Goal: Find specific page/section: Find specific page/section

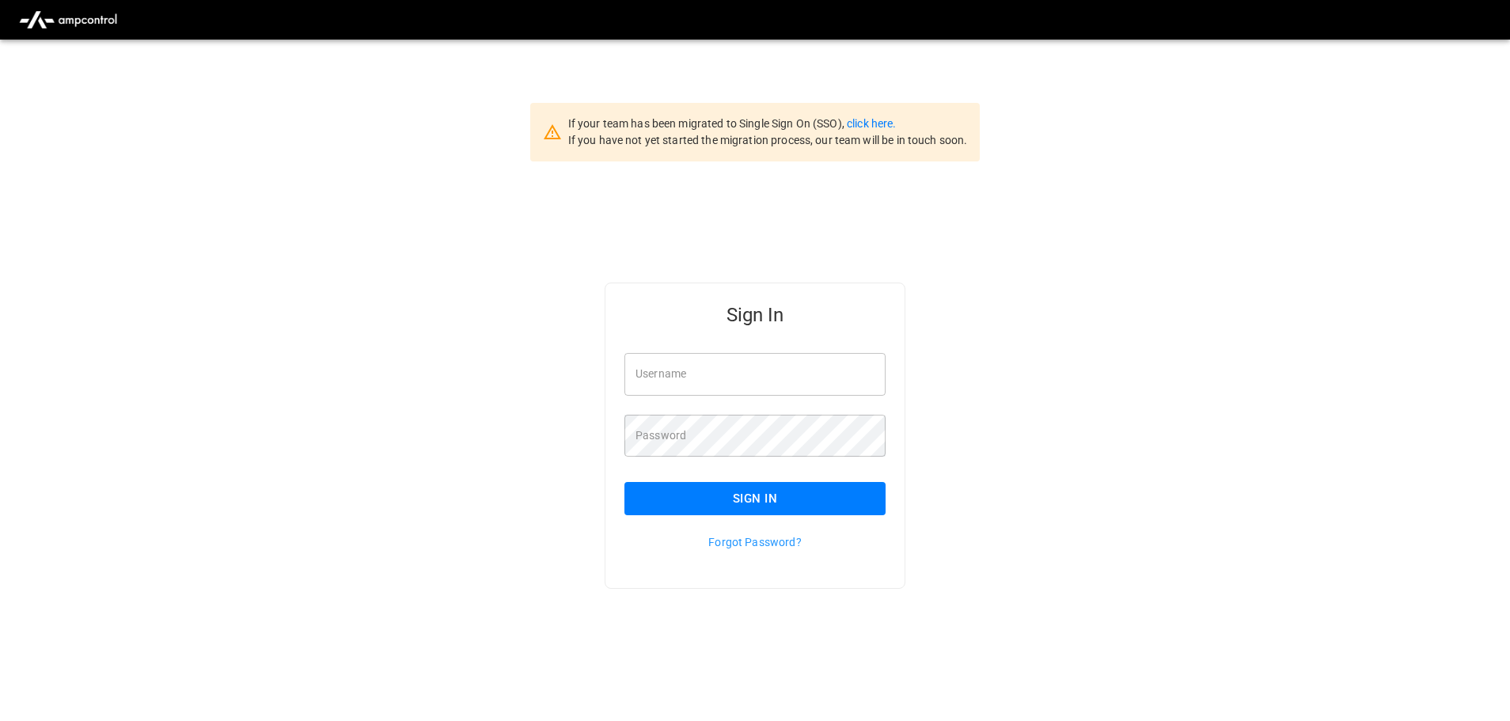
type input "**********"
click at [745, 495] on button "Sign In" at bounding box center [755, 498] width 261 height 33
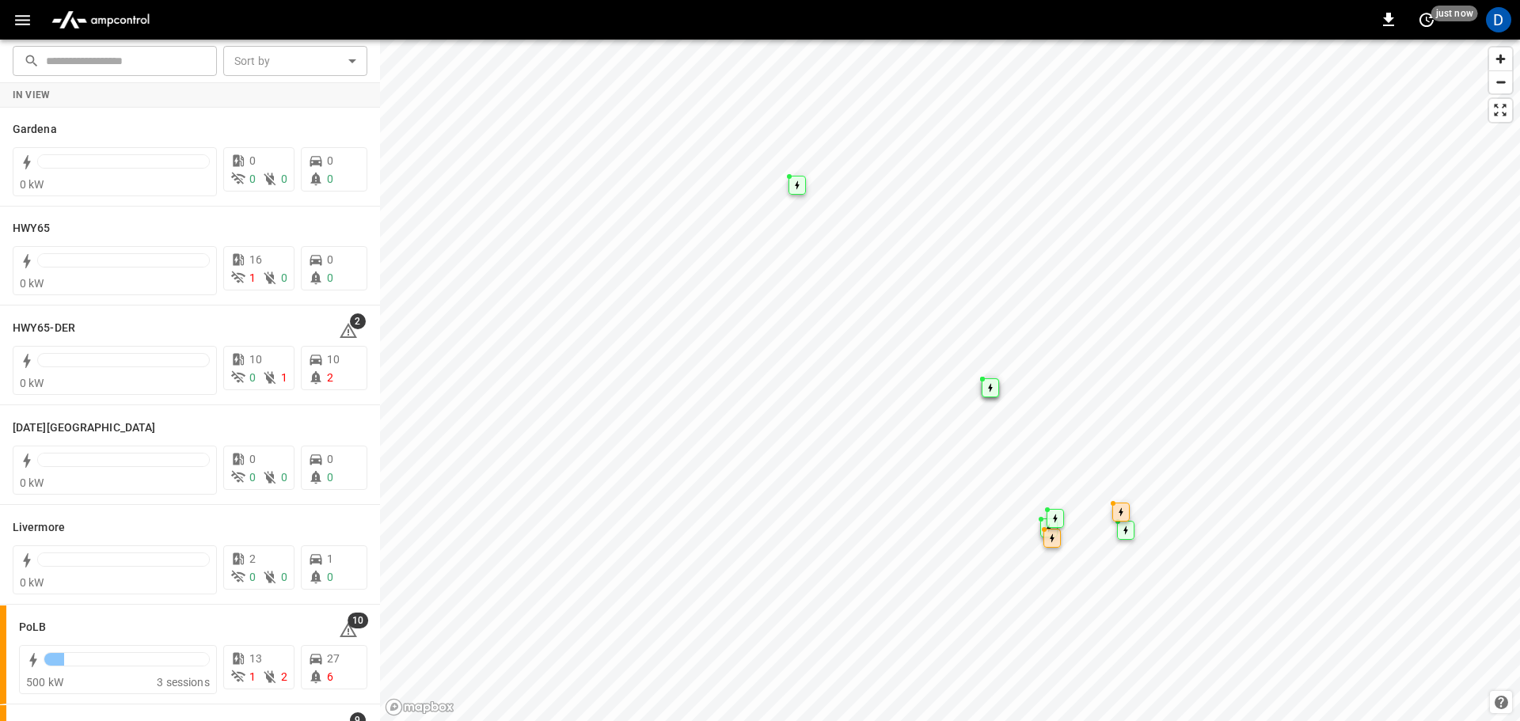
click at [74, 55] on input "text" at bounding box center [126, 60] width 160 height 29
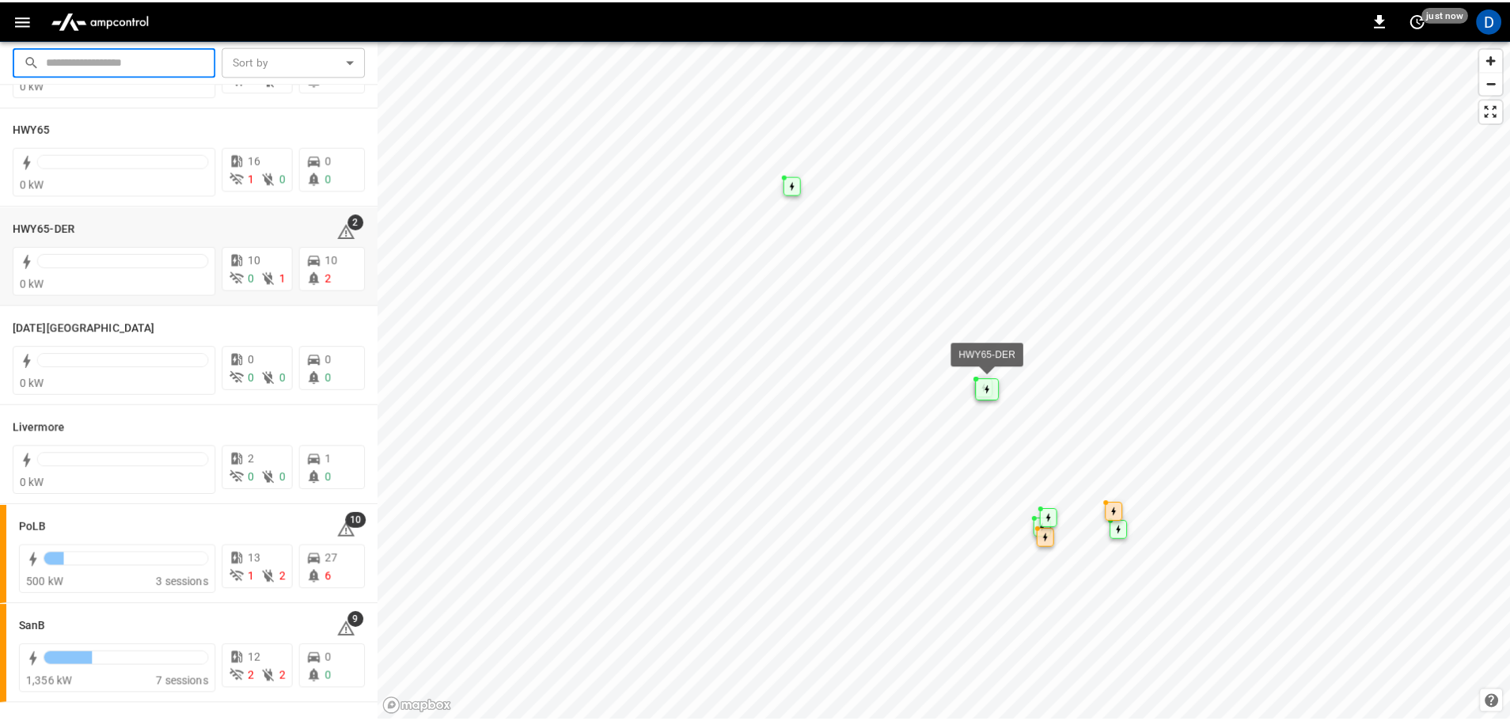
scroll to position [237, 0]
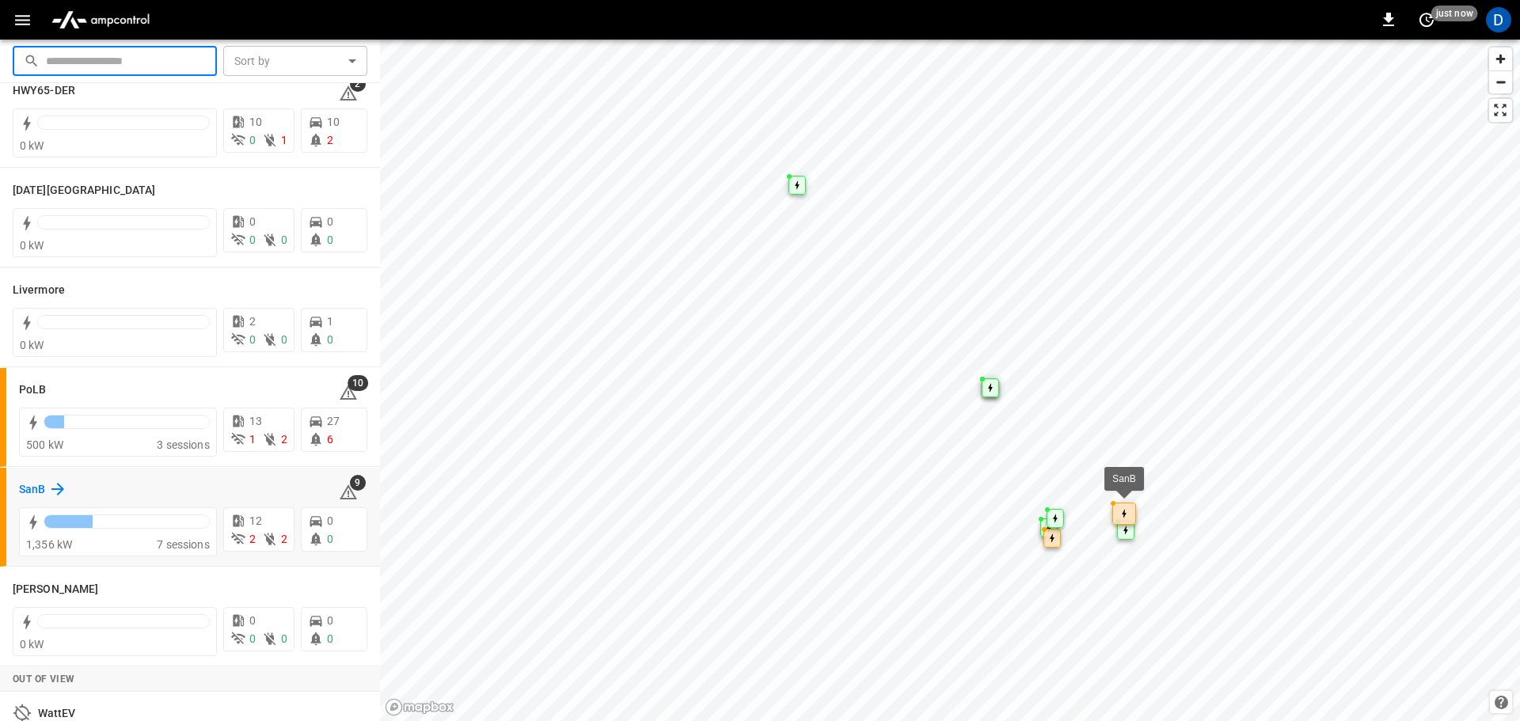
click at [34, 492] on h6 "SanB" at bounding box center [32, 489] width 26 height 17
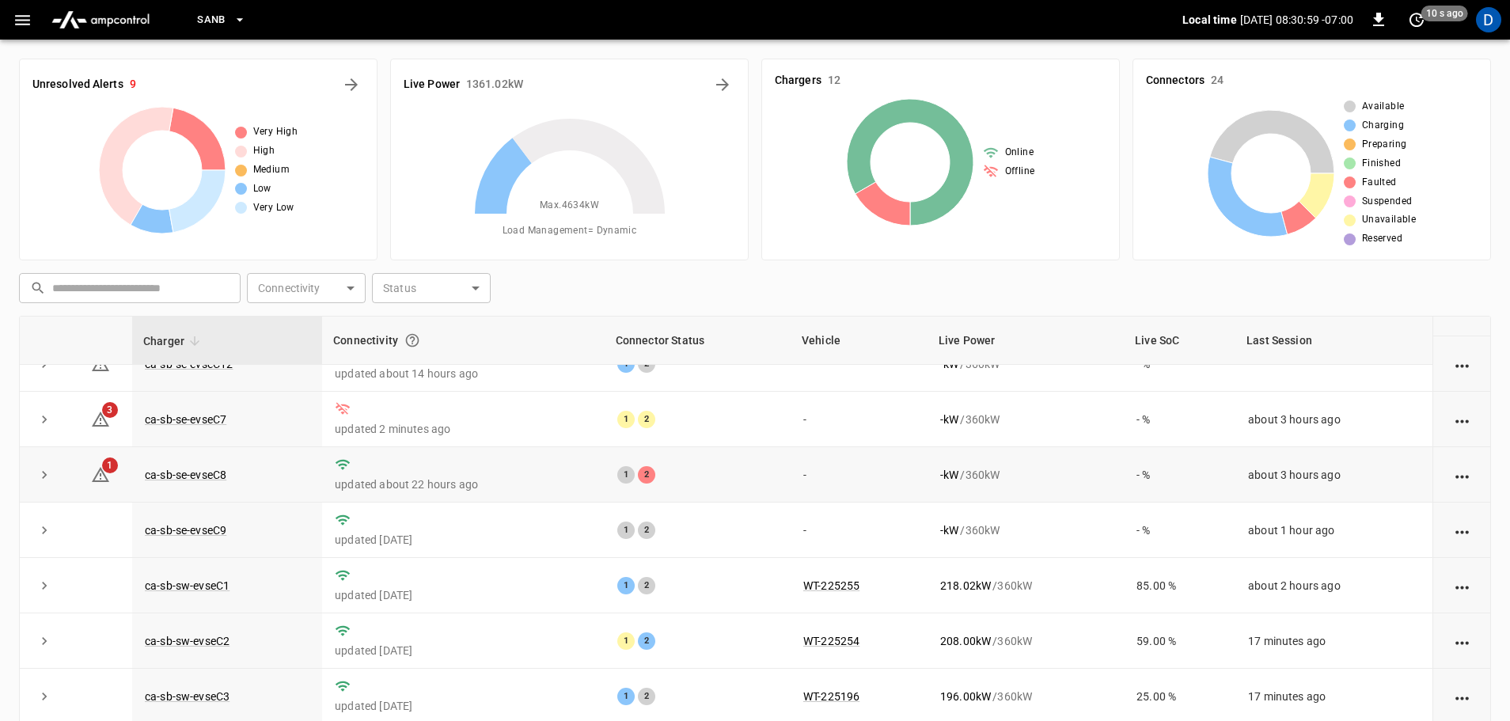
scroll to position [219, 0]
